Goal: Information Seeking & Learning: Learn about a topic

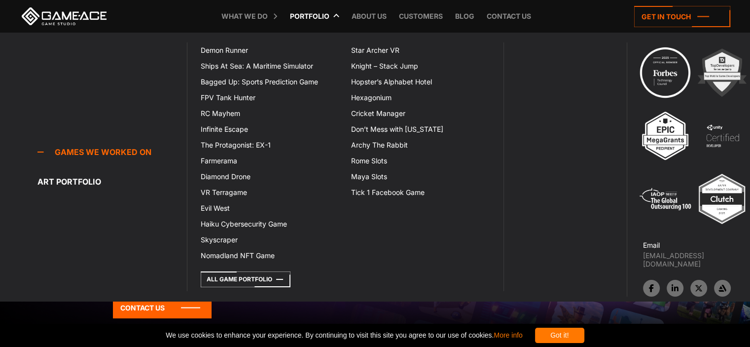
click at [286, 14] on icon at bounding box center [292, 16] width 24 height 33
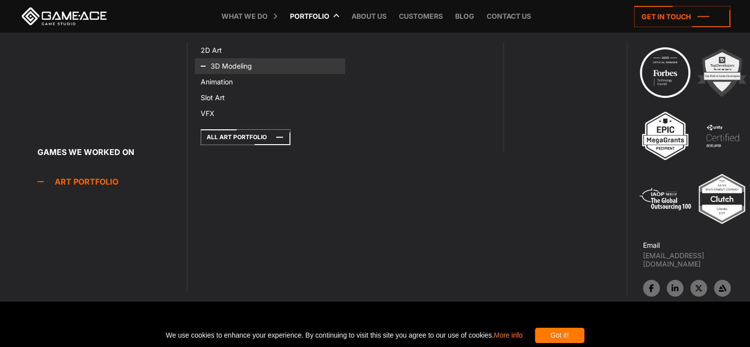
click at [212, 64] on icon at bounding box center [213, 66] width 24 height 16
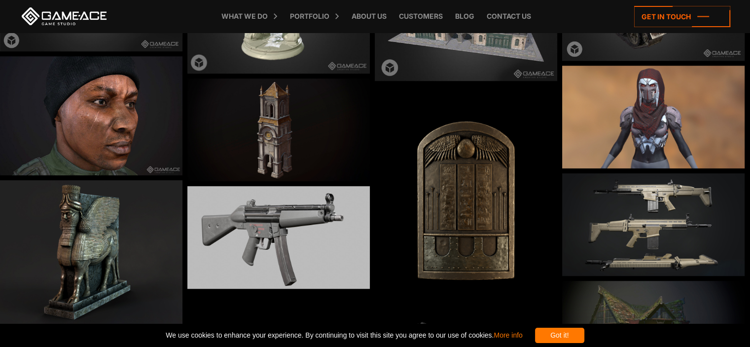
scroll to position [802, 0]
click at [30, 128] on img at bounding box center [91, 116] width 182 height 119
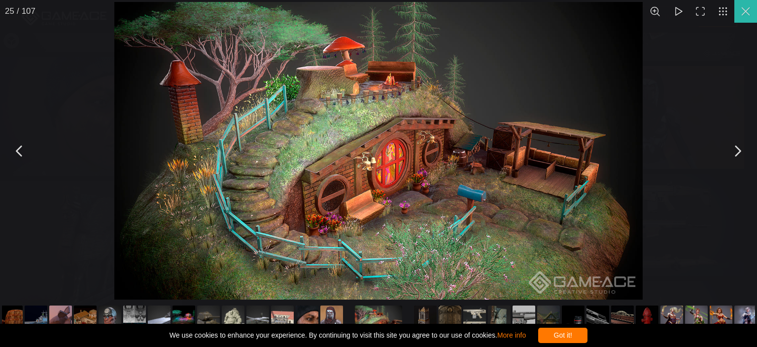
click at [749, 5] on button "You can close this modal content with the ESC key" at bounding box center [745, 11] width 23 height 23
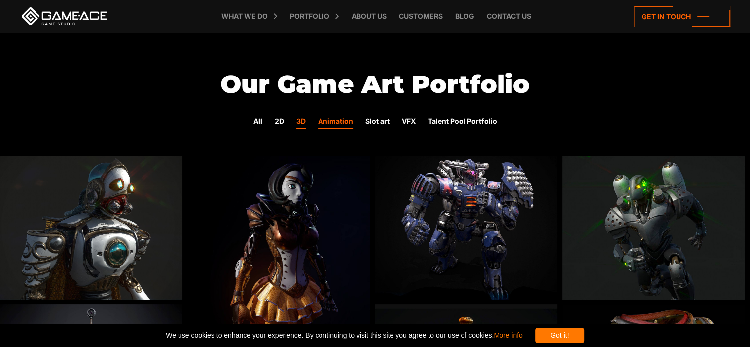
click at [349, 119] on link "Animation" at bounding box center [335, 122] width 35 height 13
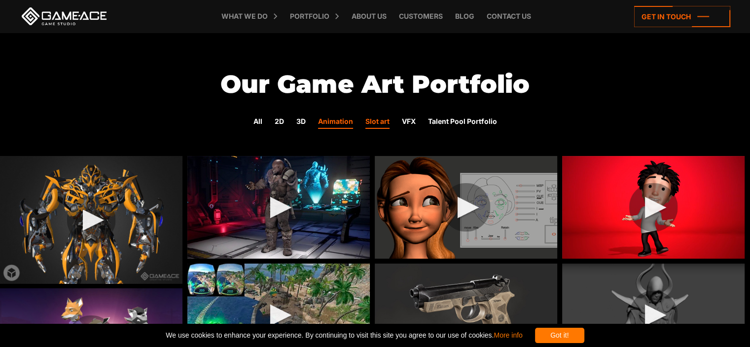
click at [376, 118] on link "Slot art" at bounding box center [377, 122] width 24 height 13
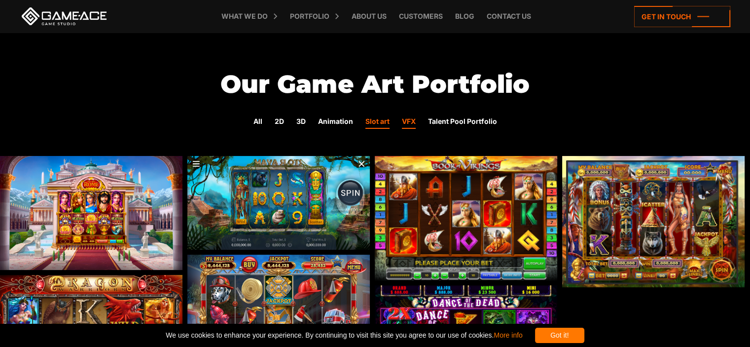
click at [405, 123] on link "VFX" at bounding box center [409, 122] width 14 height 13
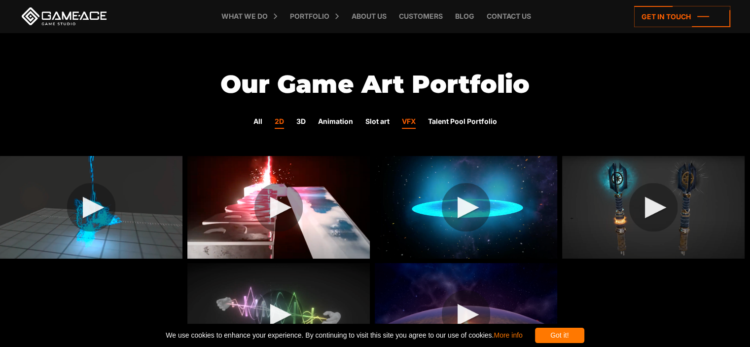
click at [279, 118] on link "2D" at bounding box center [279, 122] width 9 height 13
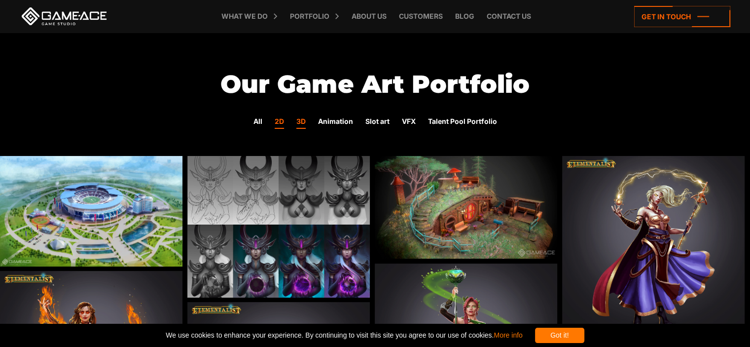
click at [300, 118] on link "3D" at bounding box center [300, 122] width 9 height 13
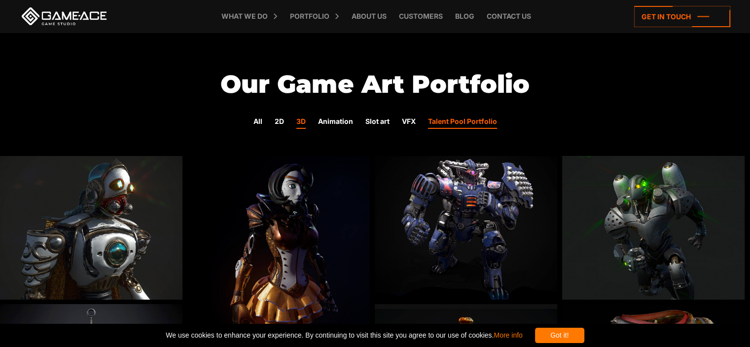
click at [441, 120] on link "Talent Pool Portfolio" at bounding box center [462, 122] width 69 height 13
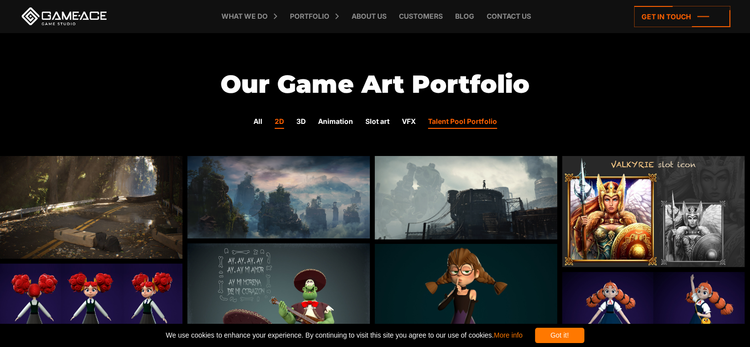
click at [277, 118] on link "2D" at bounding box center [279, 122] width 9 height 13
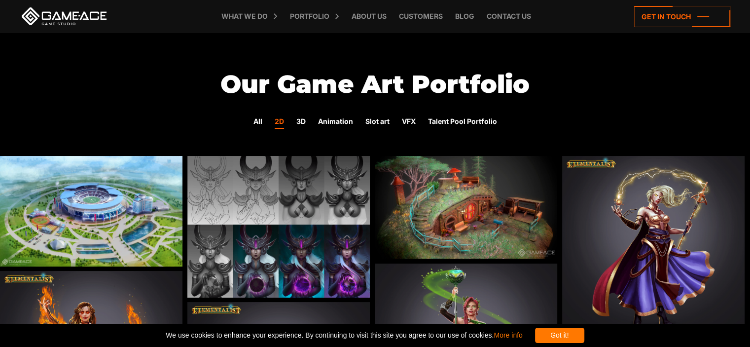
click at [306, 121] on div "All 2D 3D Animation Slot art VFX Talent Pool Portfolio" at bounding box center [375, 122] width 750 height 17
click at [302, 121] on link "3D" at bounding box center [300, 122] width 9 height 13
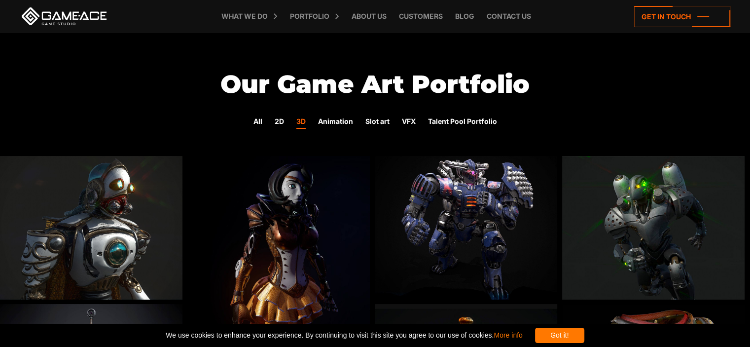
drag, startPoint x: 582, startPoint y: 83, endPoint x: 493, endPoint y: 141, distance: 106.1
click at [592, 73] on h1 "Our Game Art Portfolio" at bounding box center [375, 84] width 750 height 30
